Goal: Information Seeking & Learning: Learn about a topic

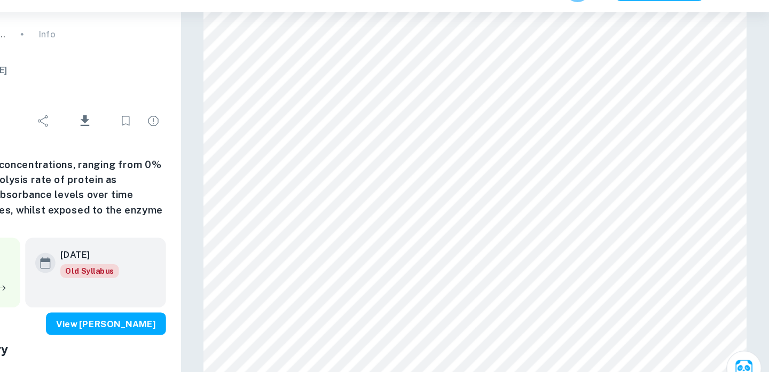
scroll to position [8214, 0]
